Goal: Task Accomplishment & Management: Manage account settings

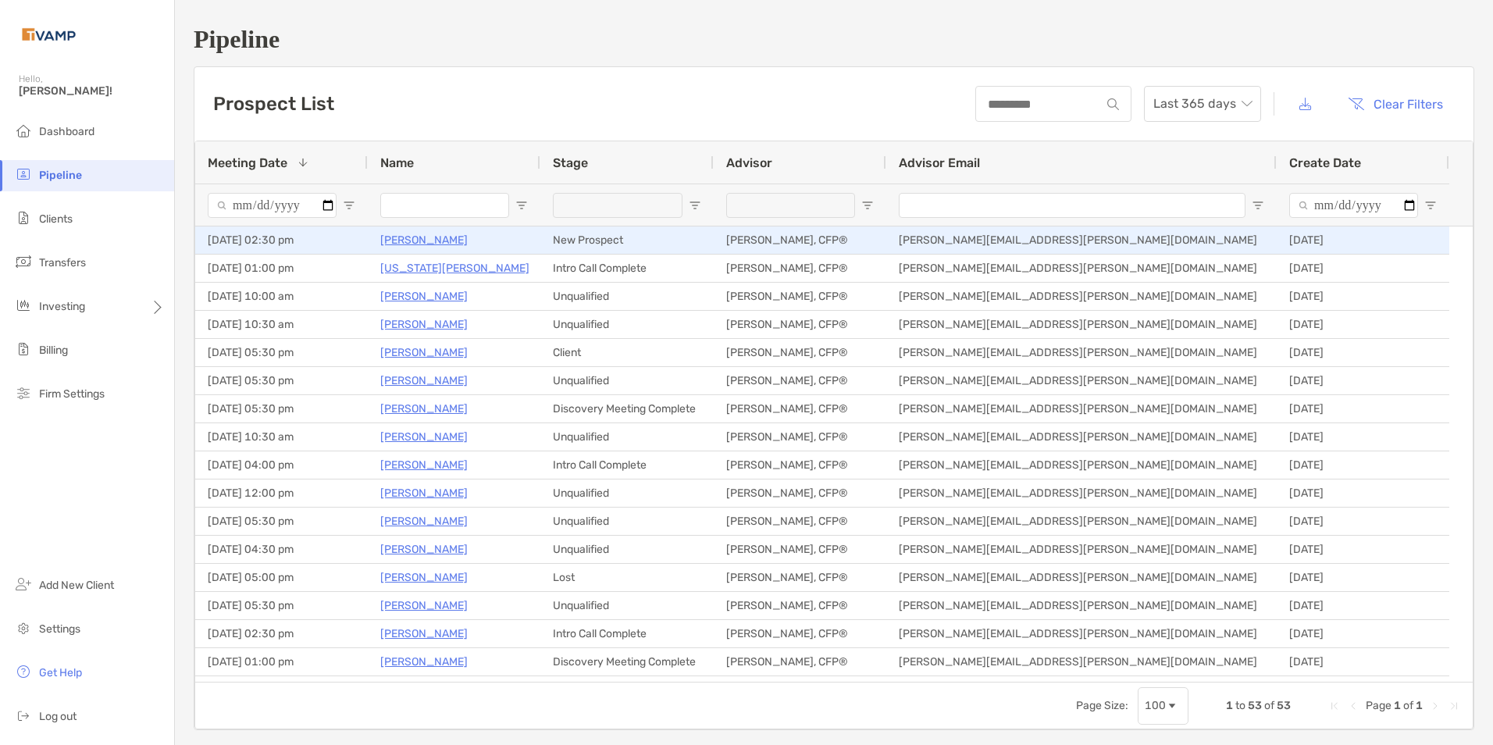
click at [433, 241] on p "[PERSON_NAME]" at bounding box center [423, 240] width 87 height 20
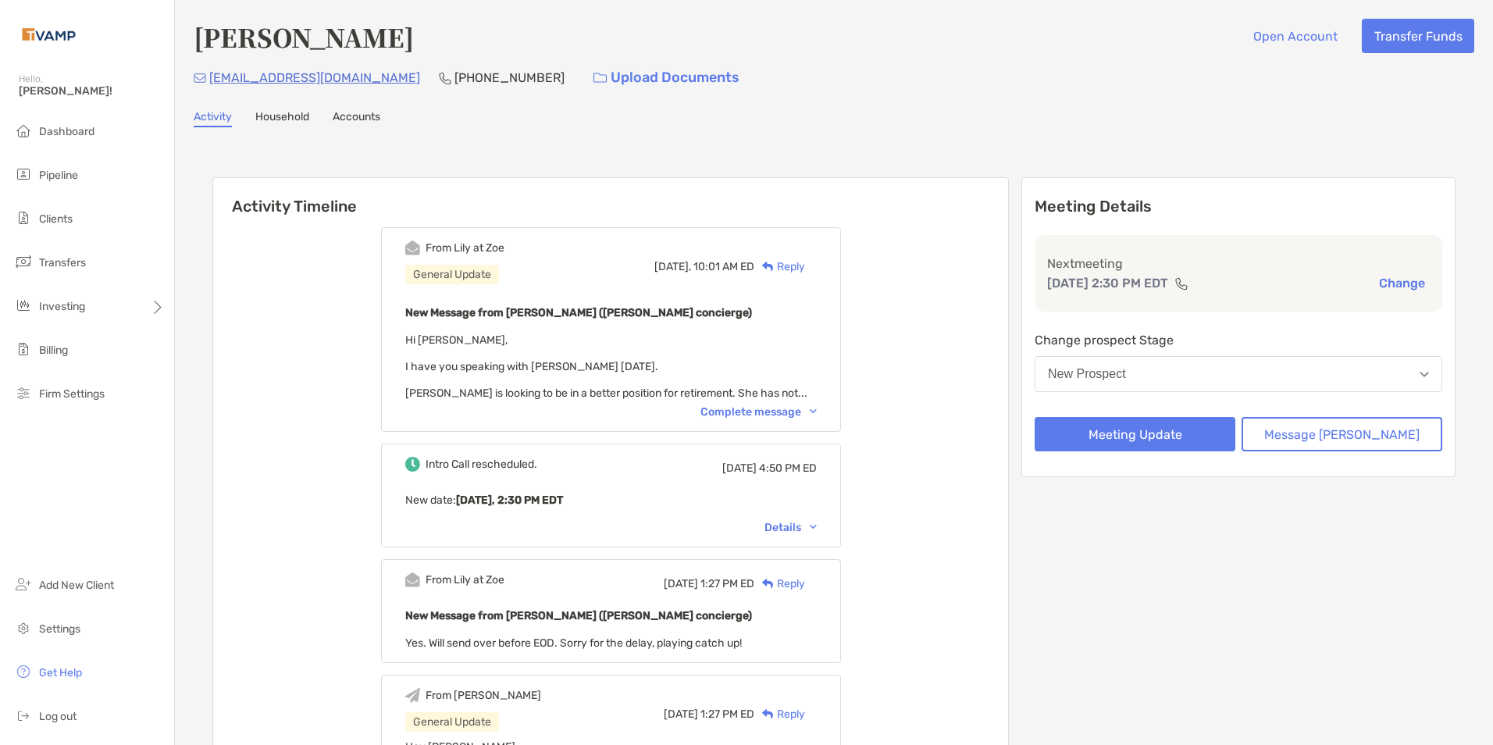
click at [817, 411] on img at bounding box center [813, 411] width 7 height 5
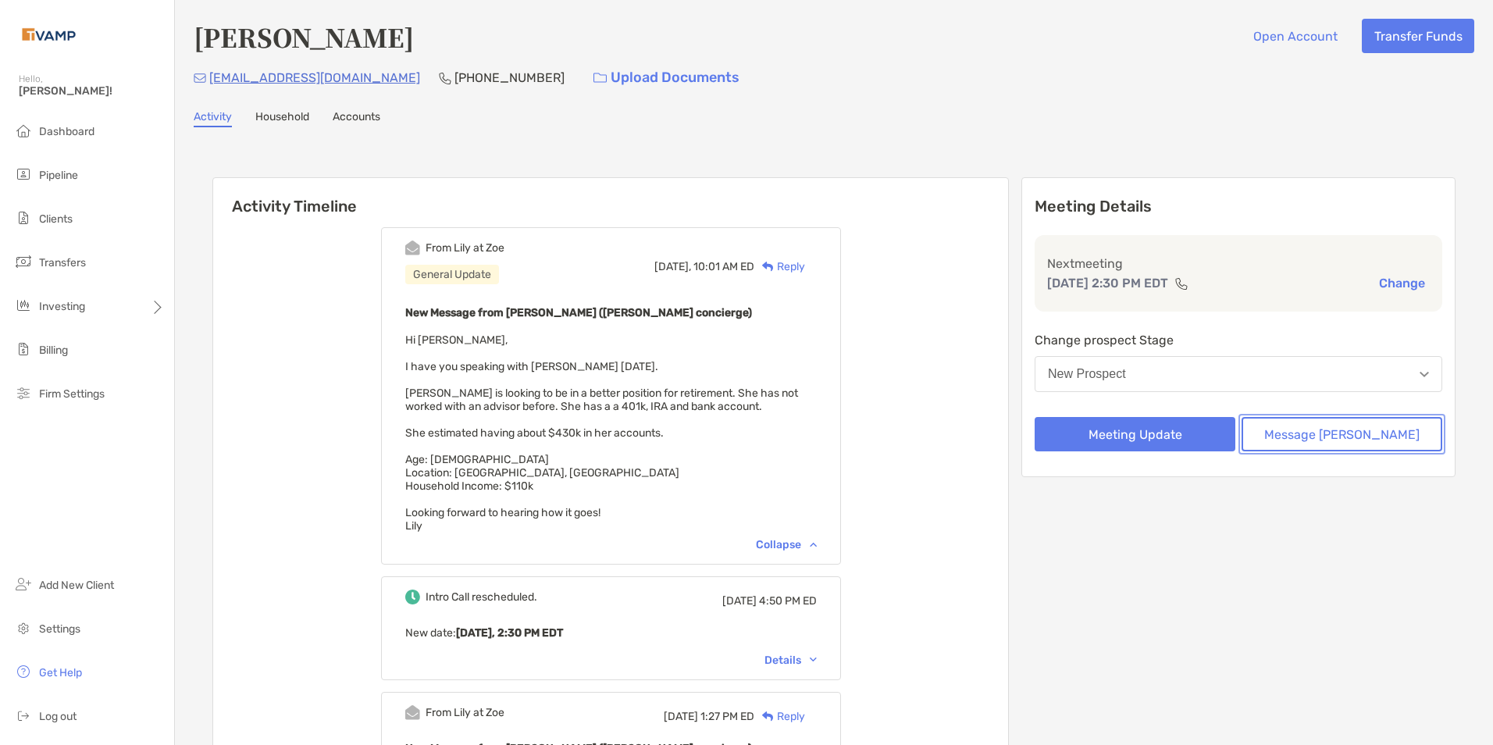
click at [1341, 437] on button "Message [PERSON_NAME]" at bounding box center [1342, 434] width 201 height 34
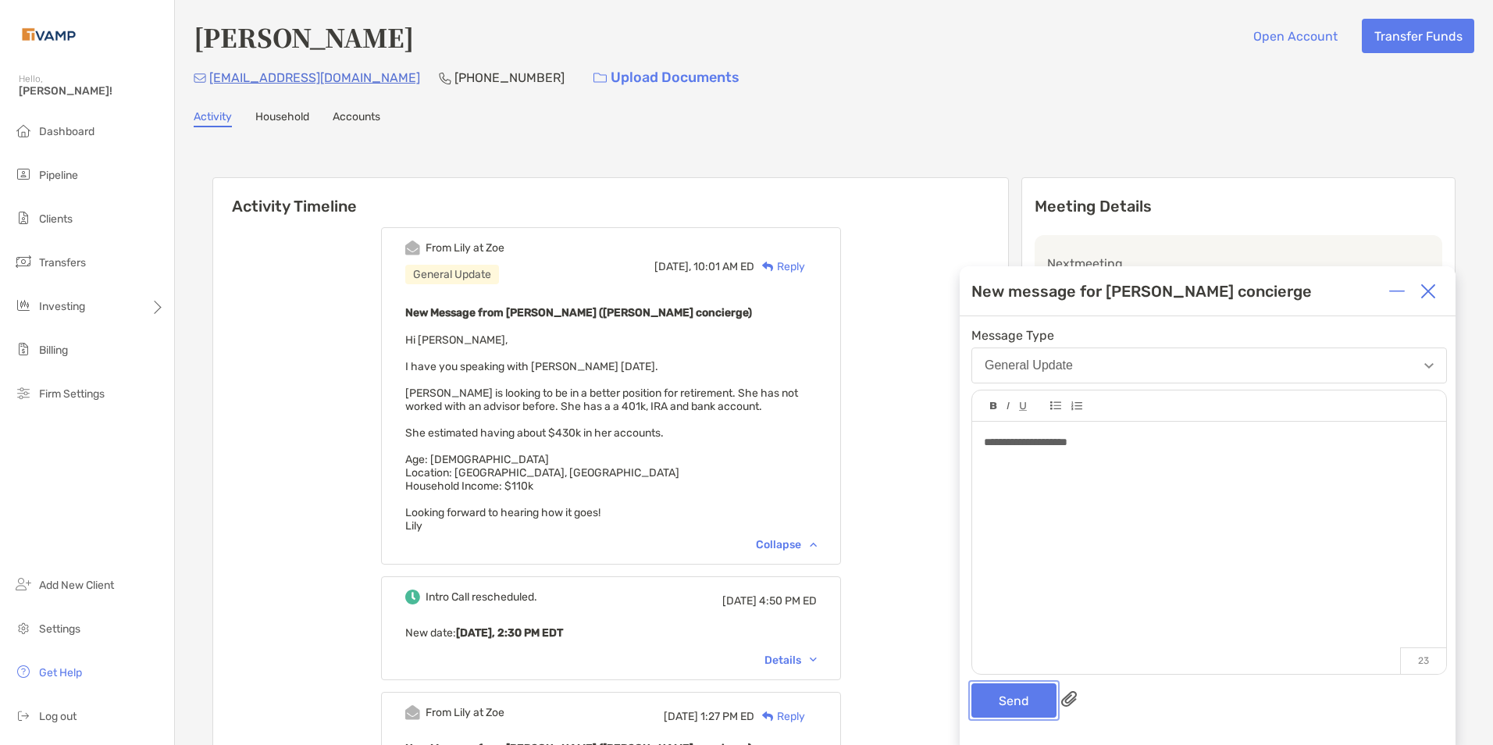
click at [1002, 697] on button "Send" at bounding box center [1013, 700] width 85 height 34
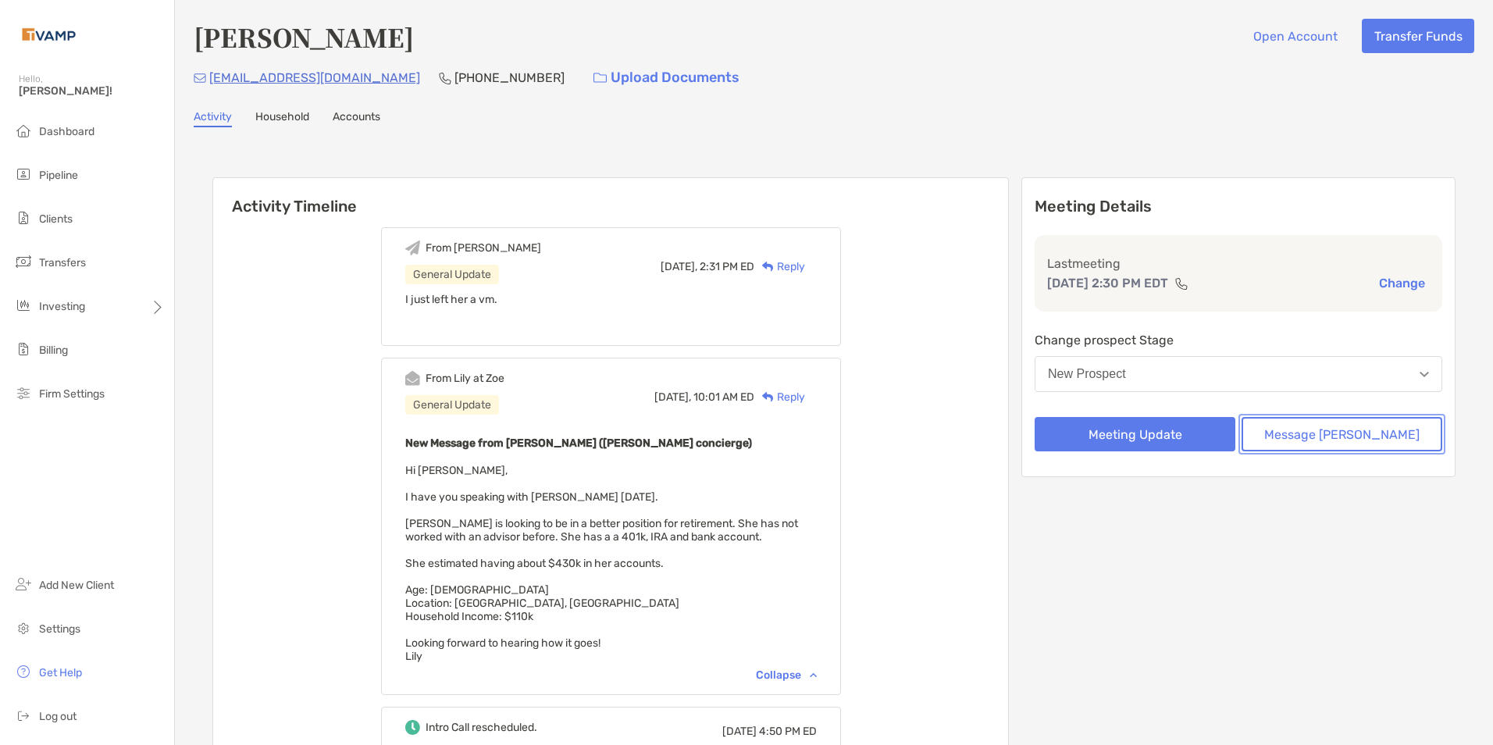
click at [1342, 436] on button "Message [PERSON_NAME]" at bounding box center [1342, 434] width 201 height 34
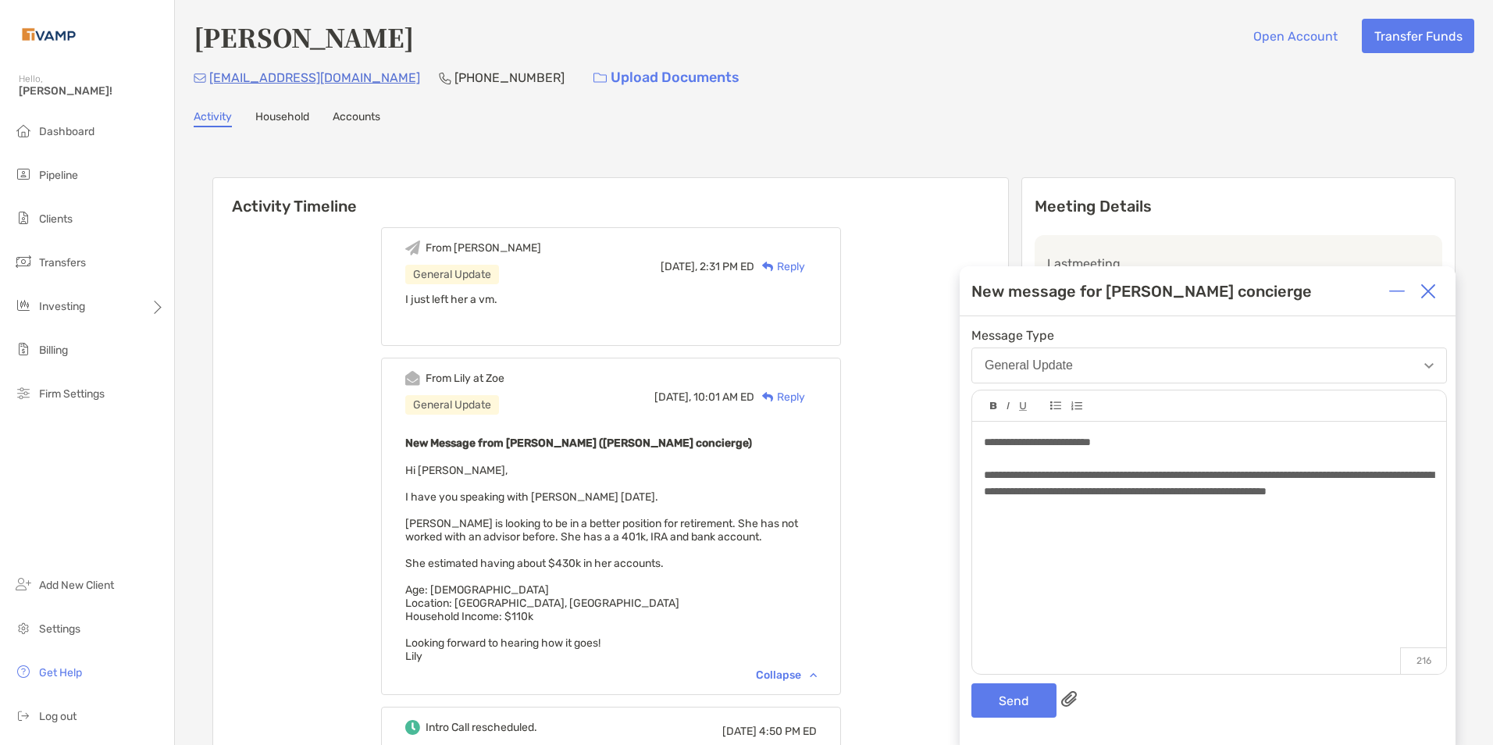
click at [1067, 500] on div "**********" at bounding box center [1209, 483] width 450 height 33
click at [1365, 533] on div "**********" at bounding box center [1209, 524] width 450 height 16
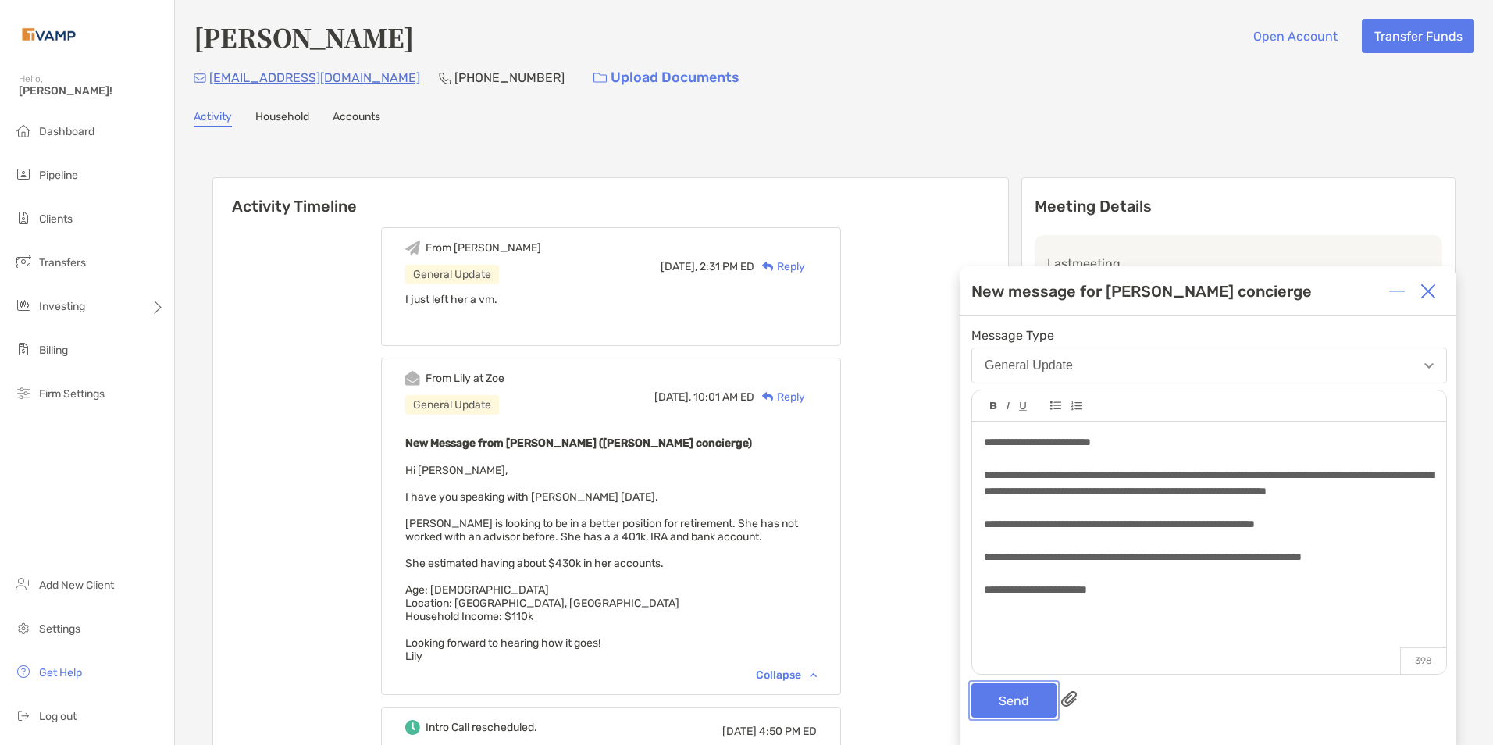
click at [1020, 701] on button "Send" at bounding box center [1013, 700] width 85 height 34
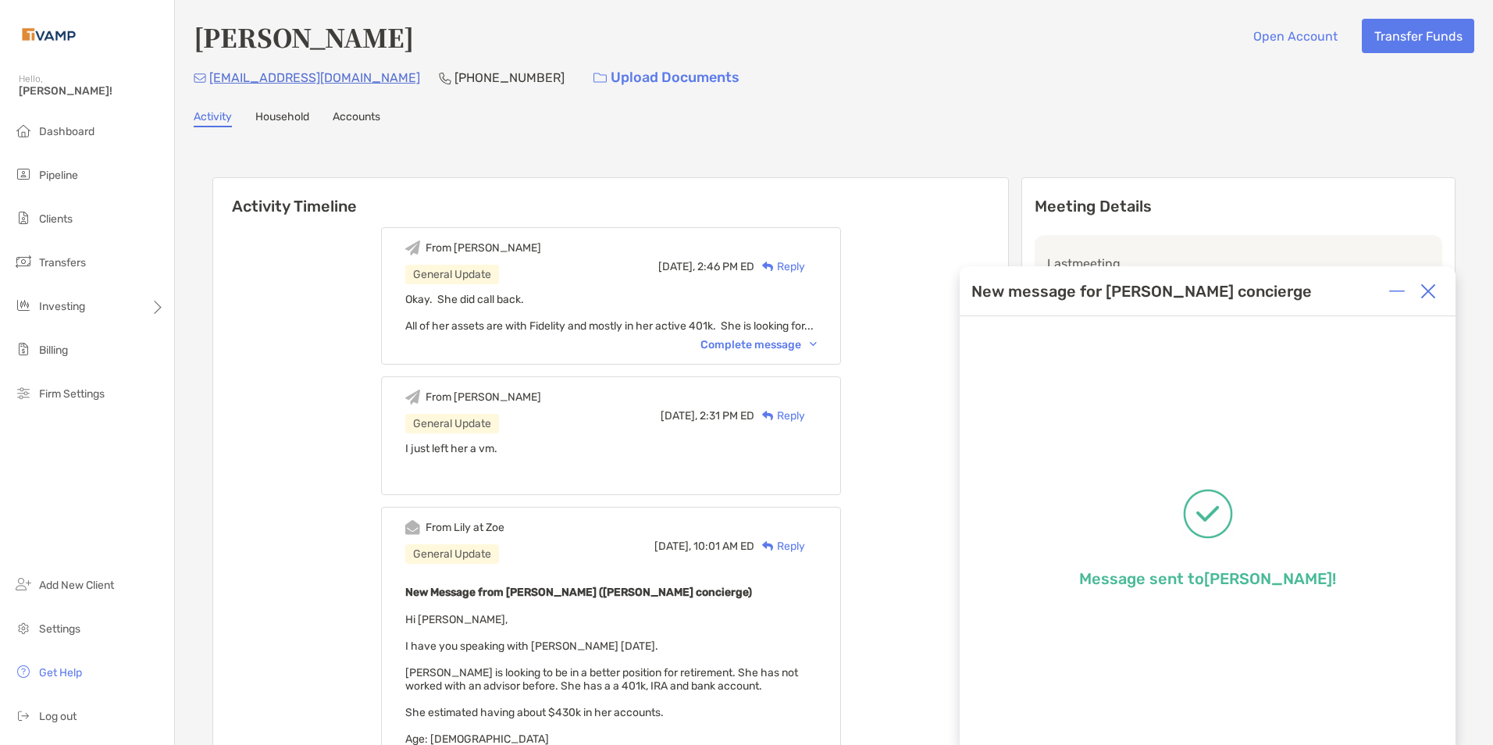
click at [1430, 289] on img at bounding box center [1428, 291] width 16 height 16
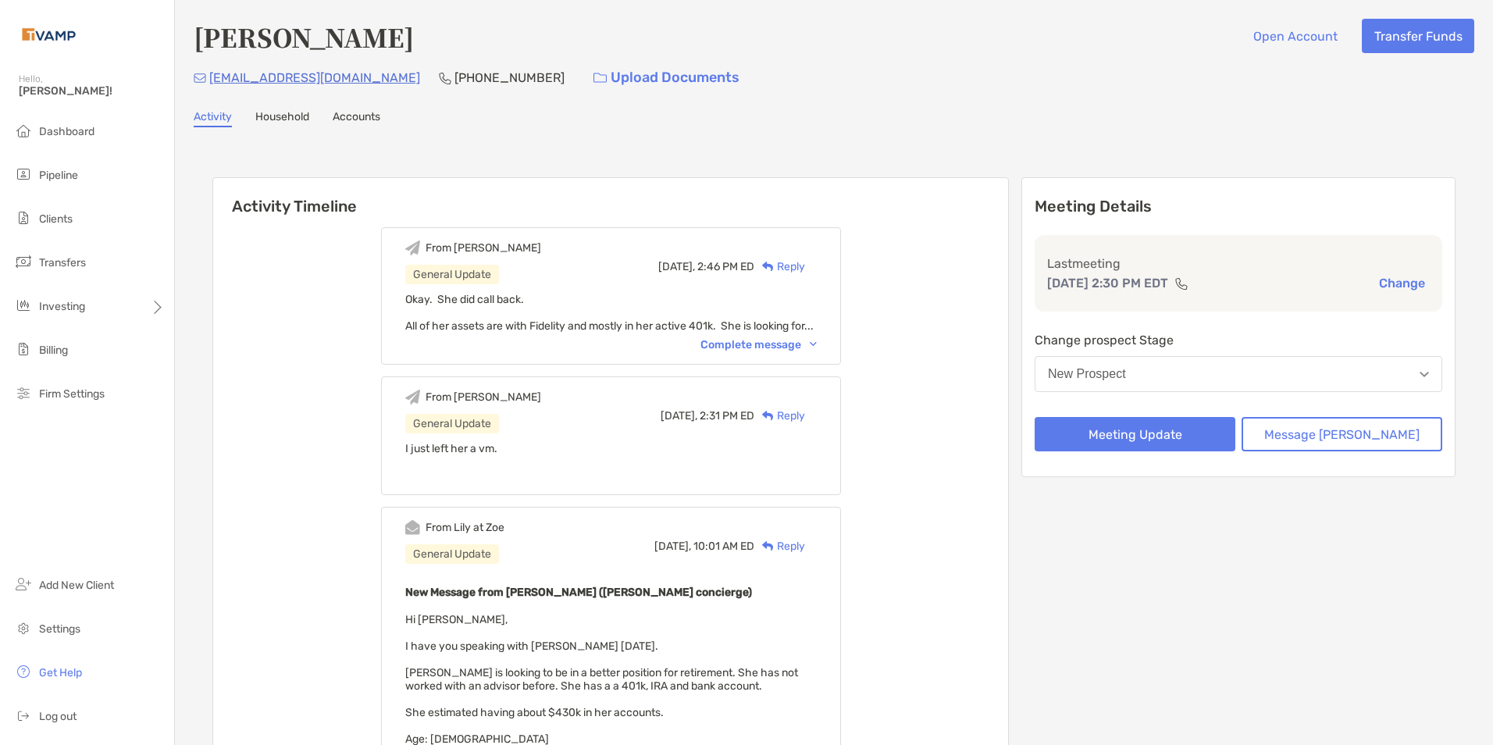
click at [1126, 372] on div "New Prospect" at bounding box center [1087, 374] width 78 height 14
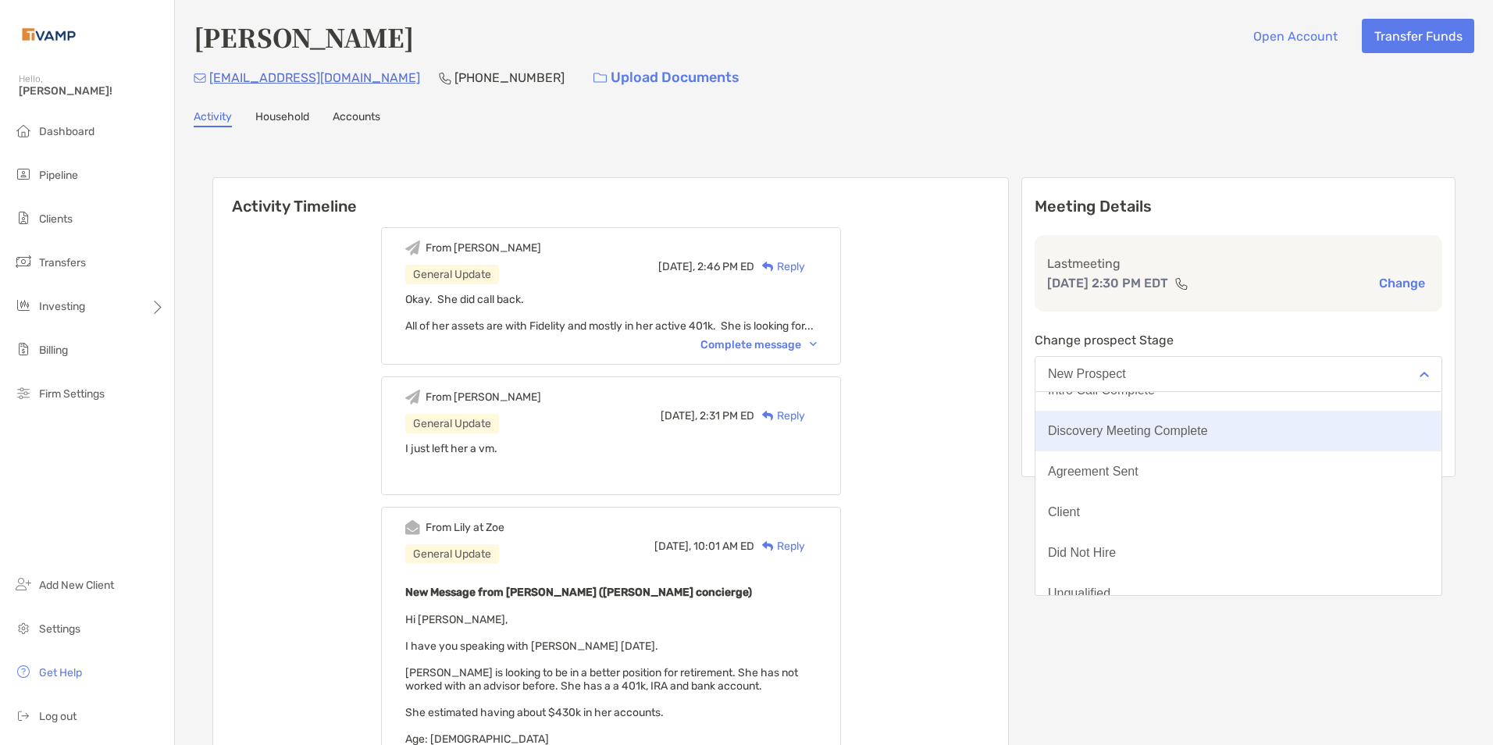
scroll to position [122, 0]
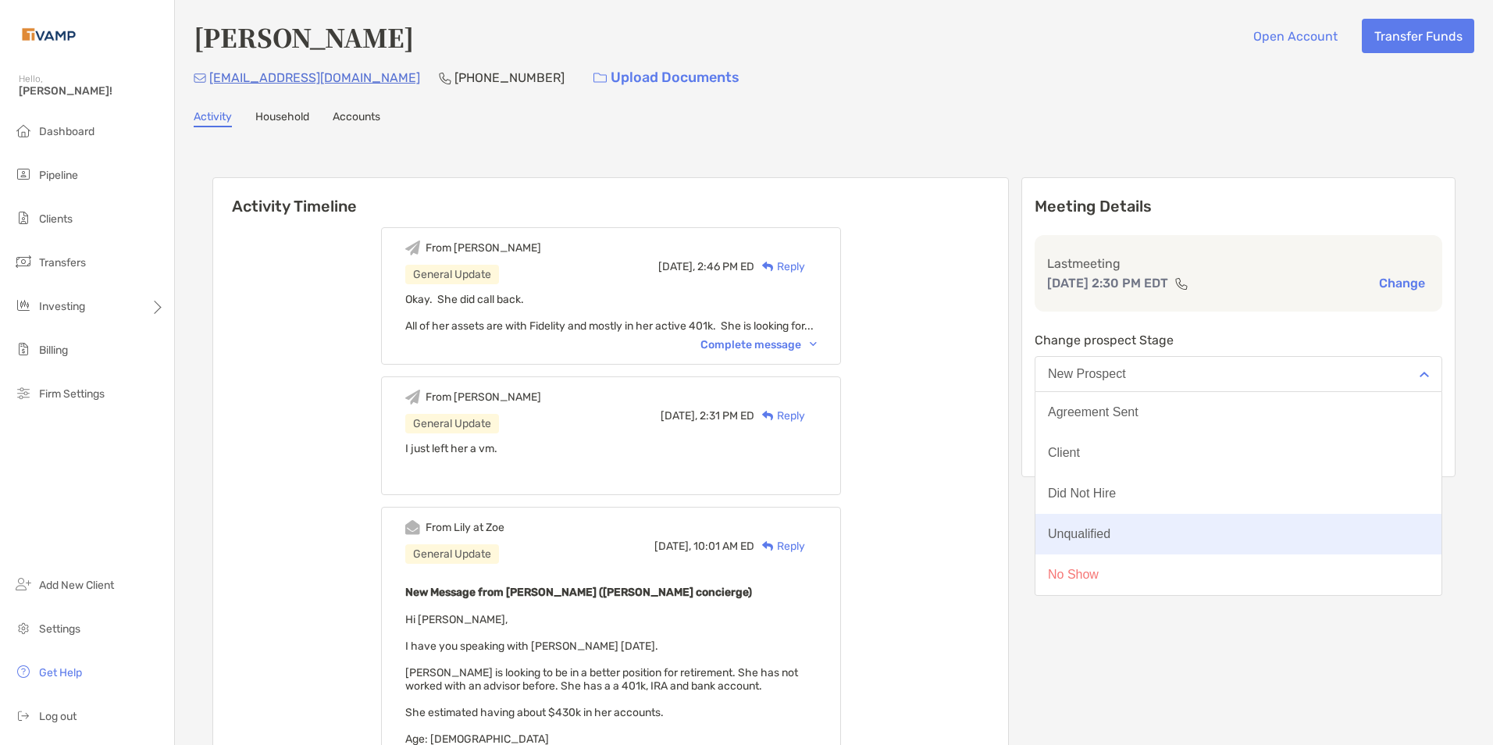
click at [1145, 522] on button "Unqualified" at bounding box center [1238, 534] width 406 height 41
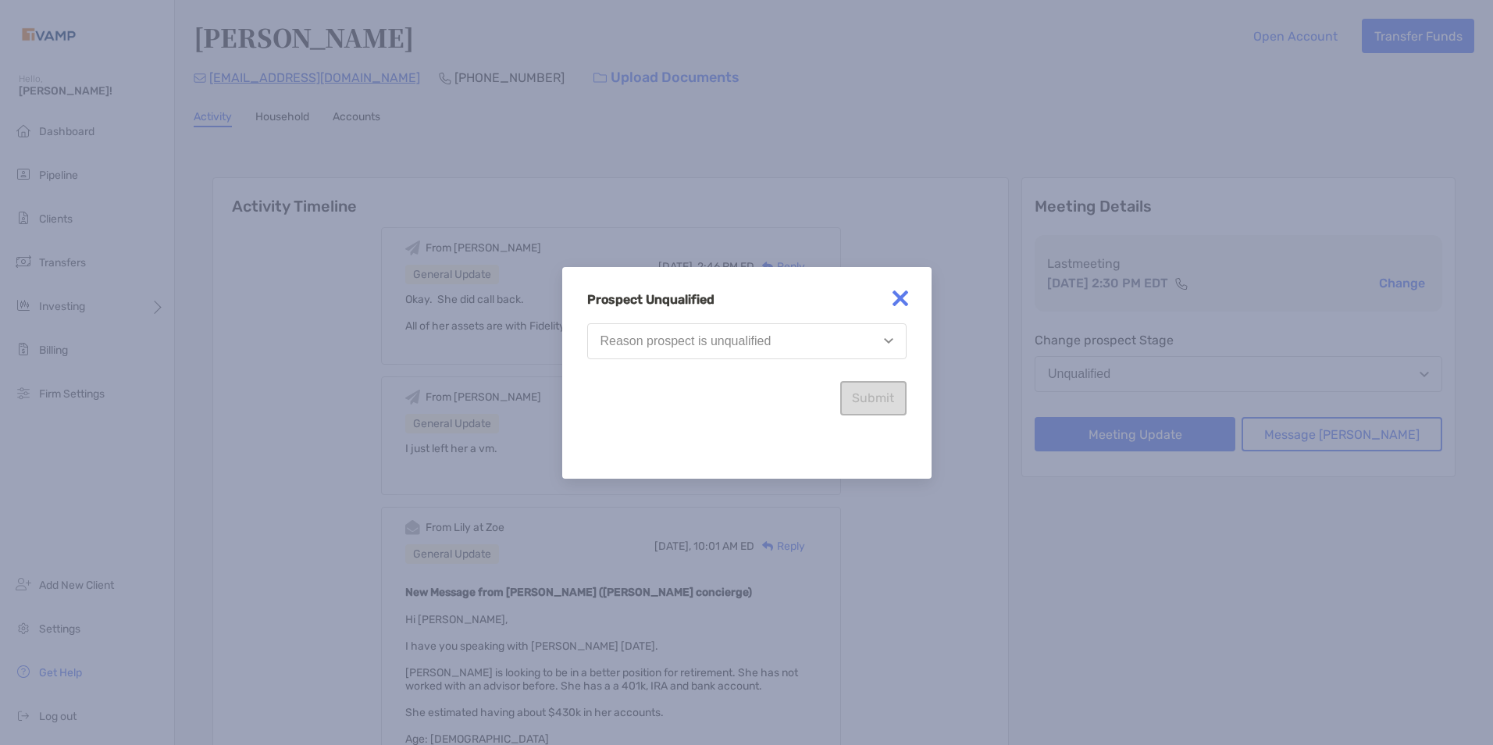
click at [624, 344] on div "Reason prospect is unqualified" at bounding box center [685, 341] width 171 height 14
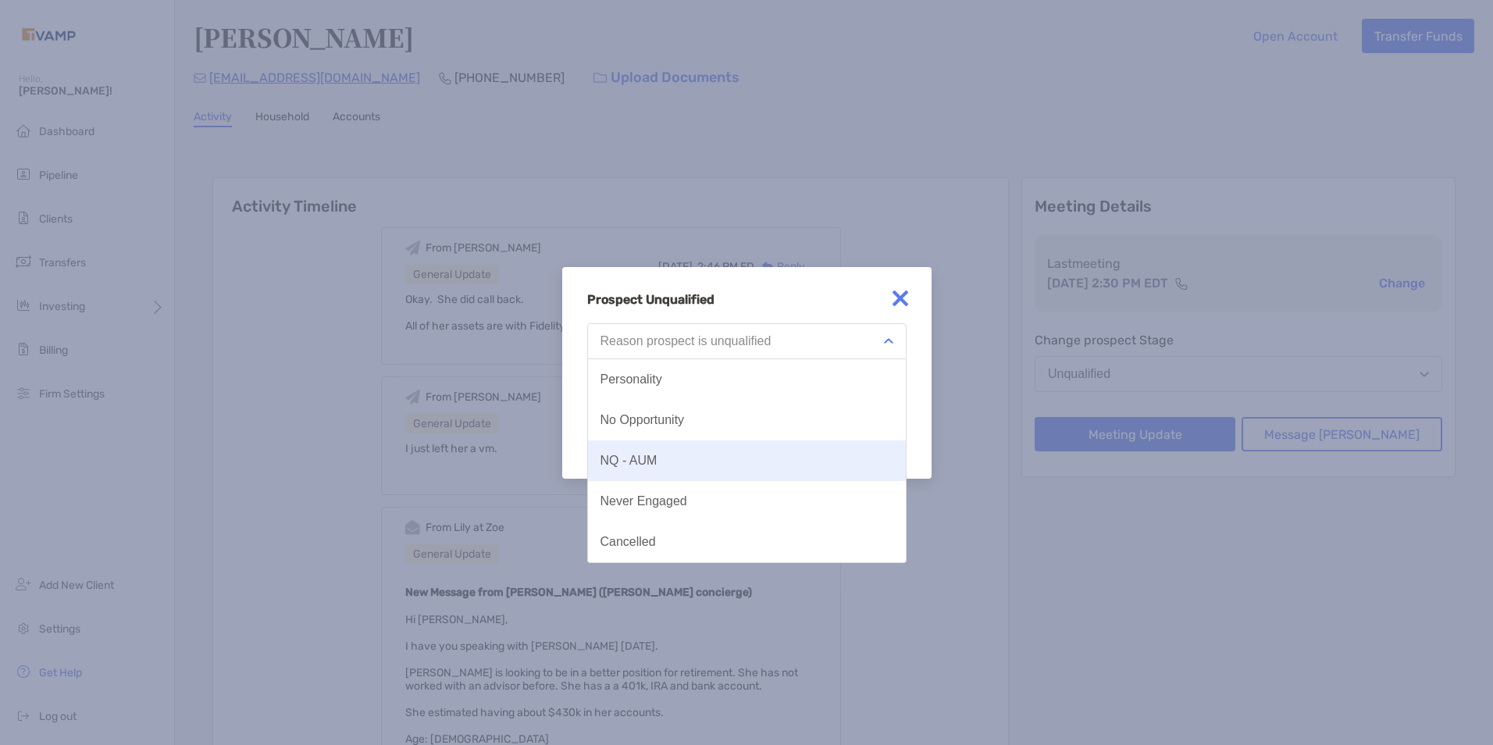
click at [643, 455] on div "NQ - AUM" at bounding box center [628, 461] width 57 height 14
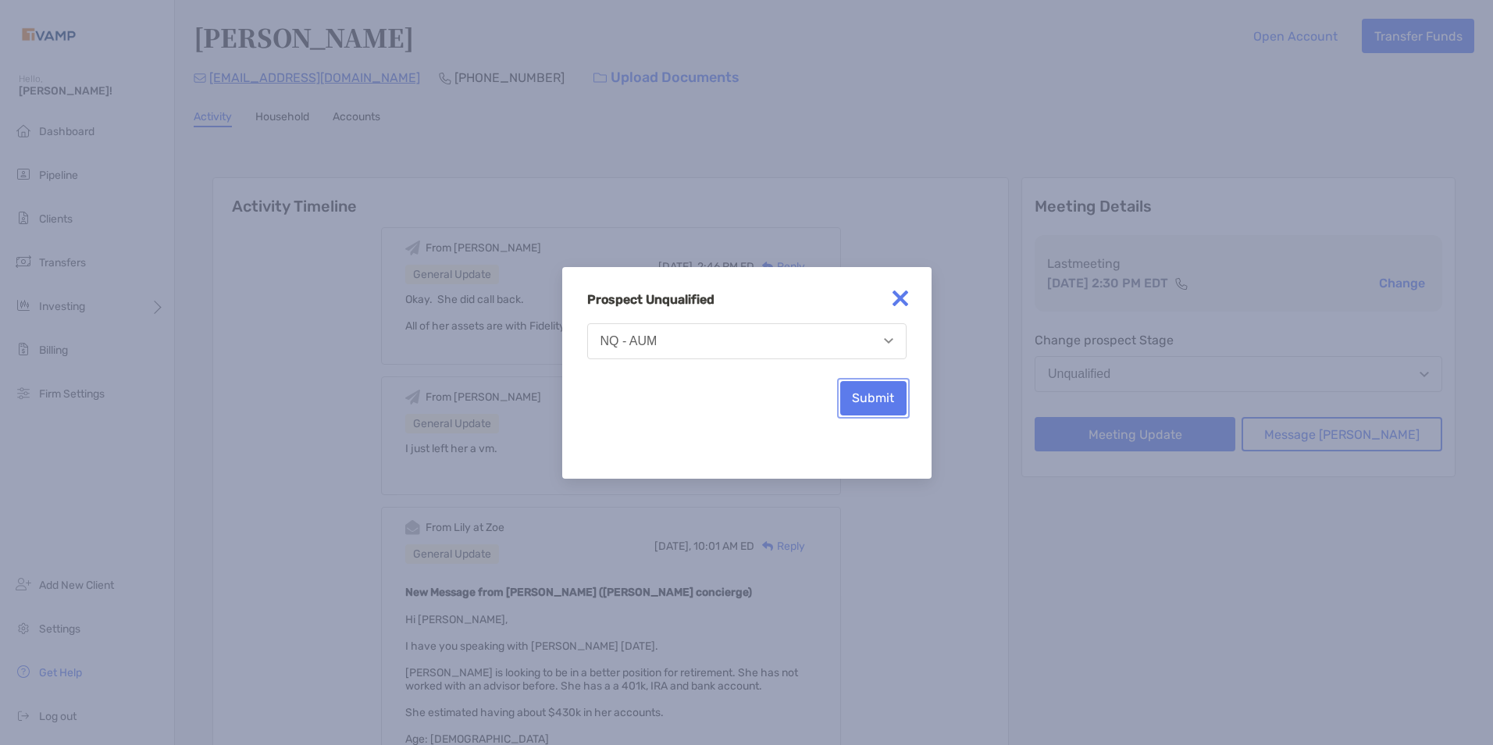
click at [892, 404] on button "Submit" at bounding box center [873, 398] width 66 height 34
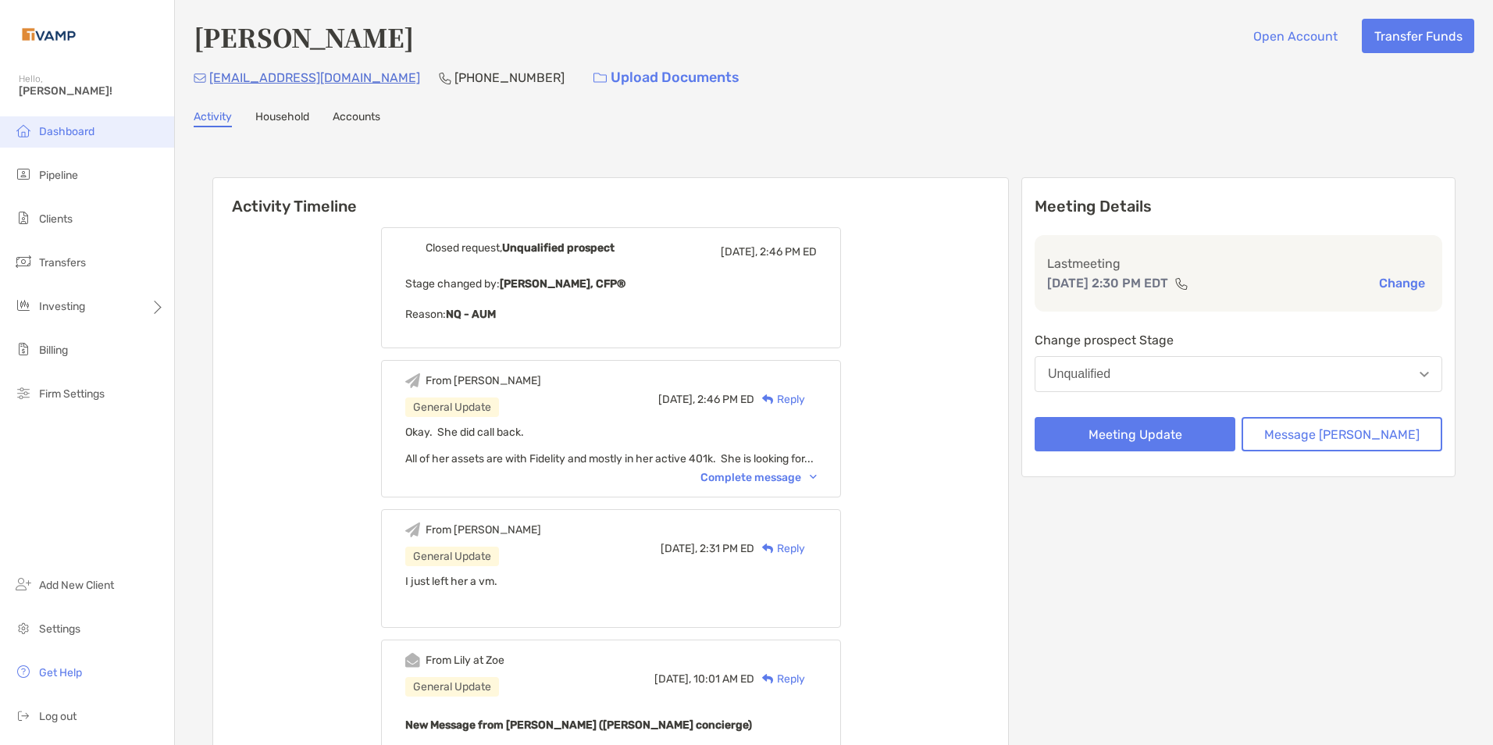
click at [99, 137] on li "Dashboard" at bounding box center [87, 131] width 174 height 31
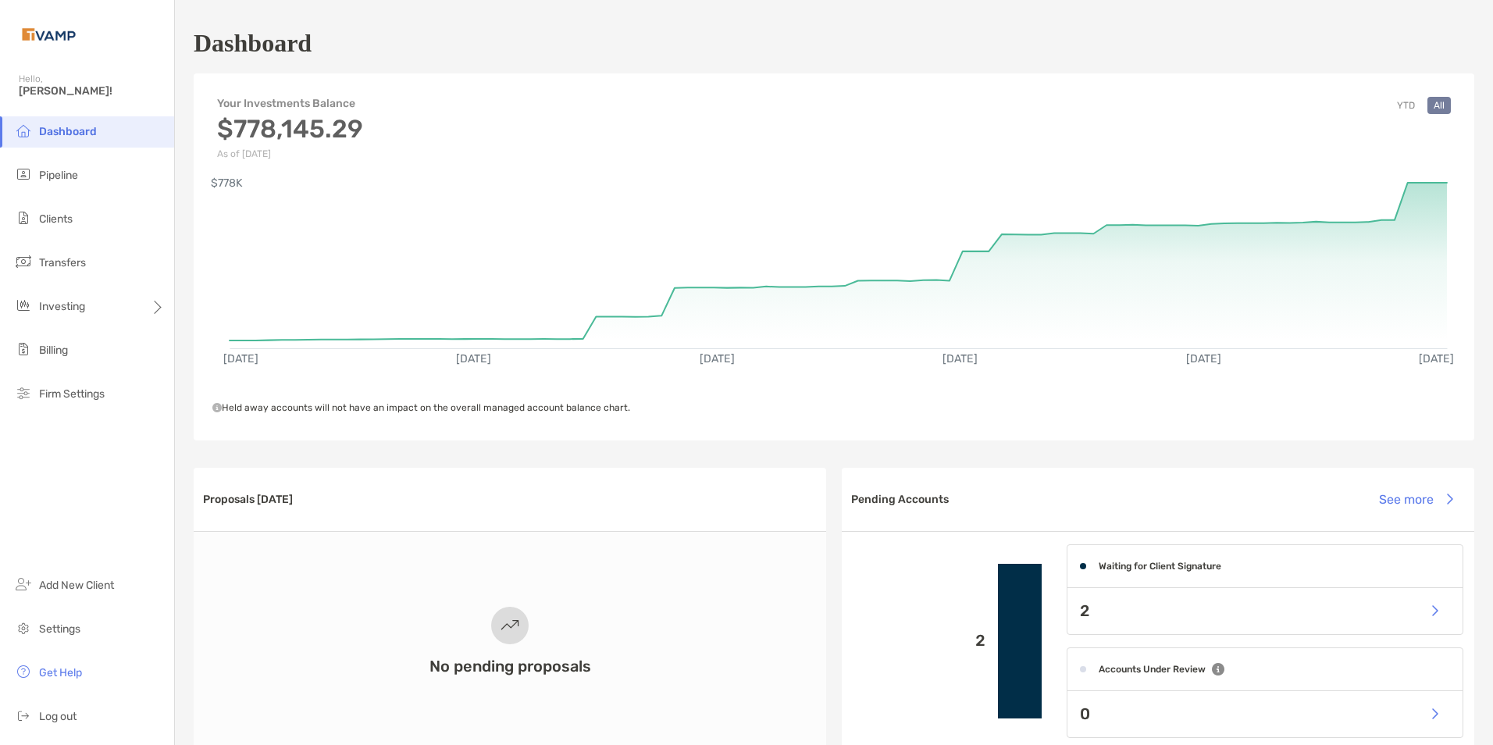
click at [84, 131] on span "Dashboard" at bounding box center [68, 131] width 58 height 13
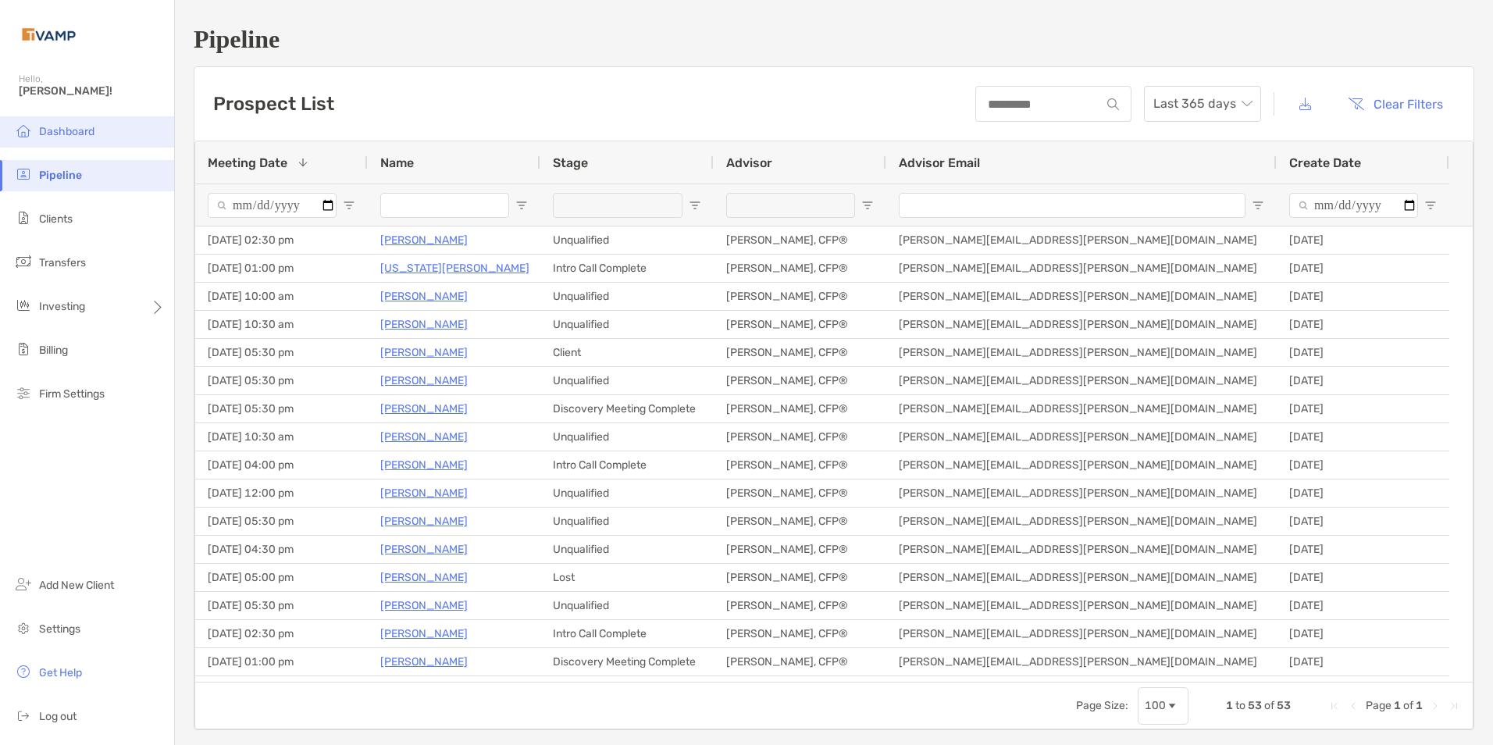
click at [75, 136] on span "Dashboard" at bounding box center [66, 131] width 55 height 13
